Goal: Task Accomplishment & Management: Manage account settings

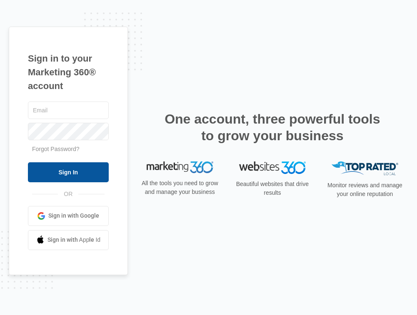
type input "[EMAIL_ADDRESS][DOMAIN_NAME]"
click at [54, 176] on input "Sign In" at bounding box center [68, 172] width 81 height 20
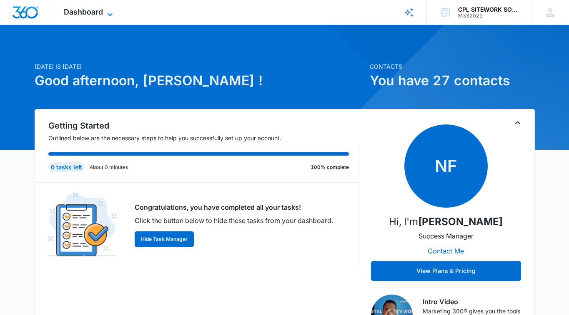
click at [100, 15] on span "Dashboard" at bounding box center [83, 11] width 39 height 9
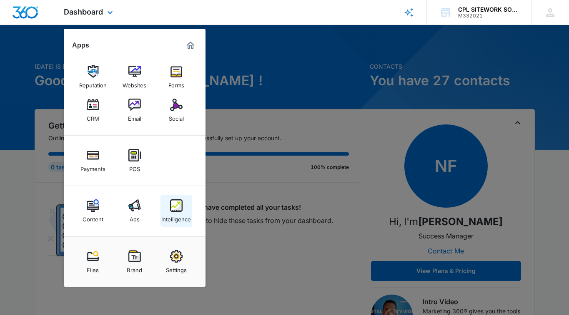
click at [175, 208] on img at bounding box center [176, 206] width 12 height 12
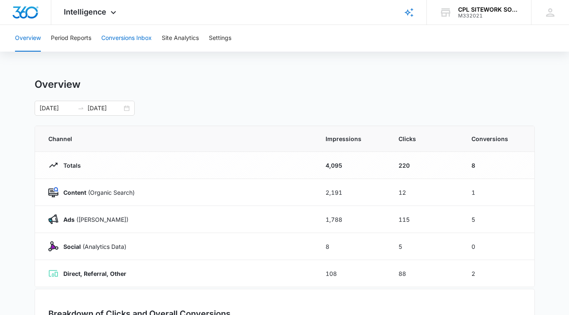
click at [127, 39] on button "Conversions Inbox" at bounding box center [126, 38] width 50 height 27
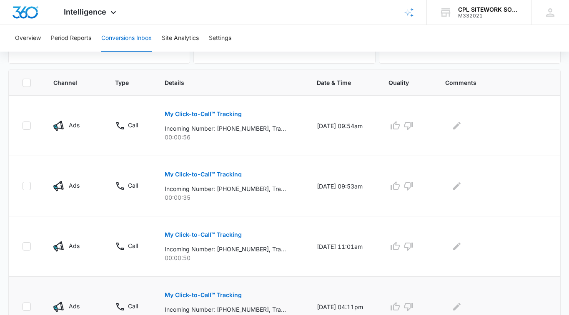
scroll to position [125, 0]
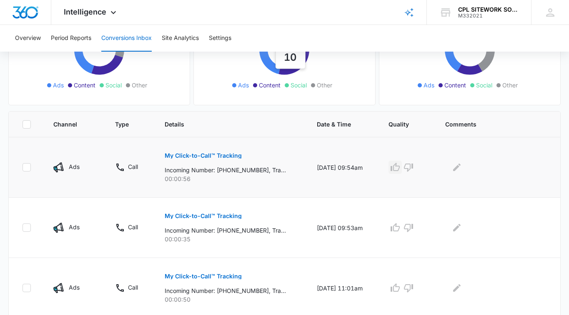
click at [399, 164] on icon "button" at bounding box center [394, 167] width 9 height 8
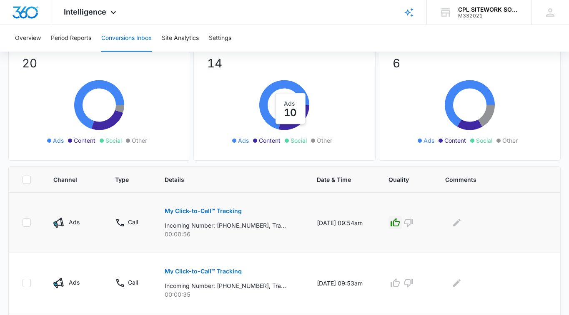
scroll to position [0, 0]
